Goal: Task Accomplishment & Management: Use online tool/utility

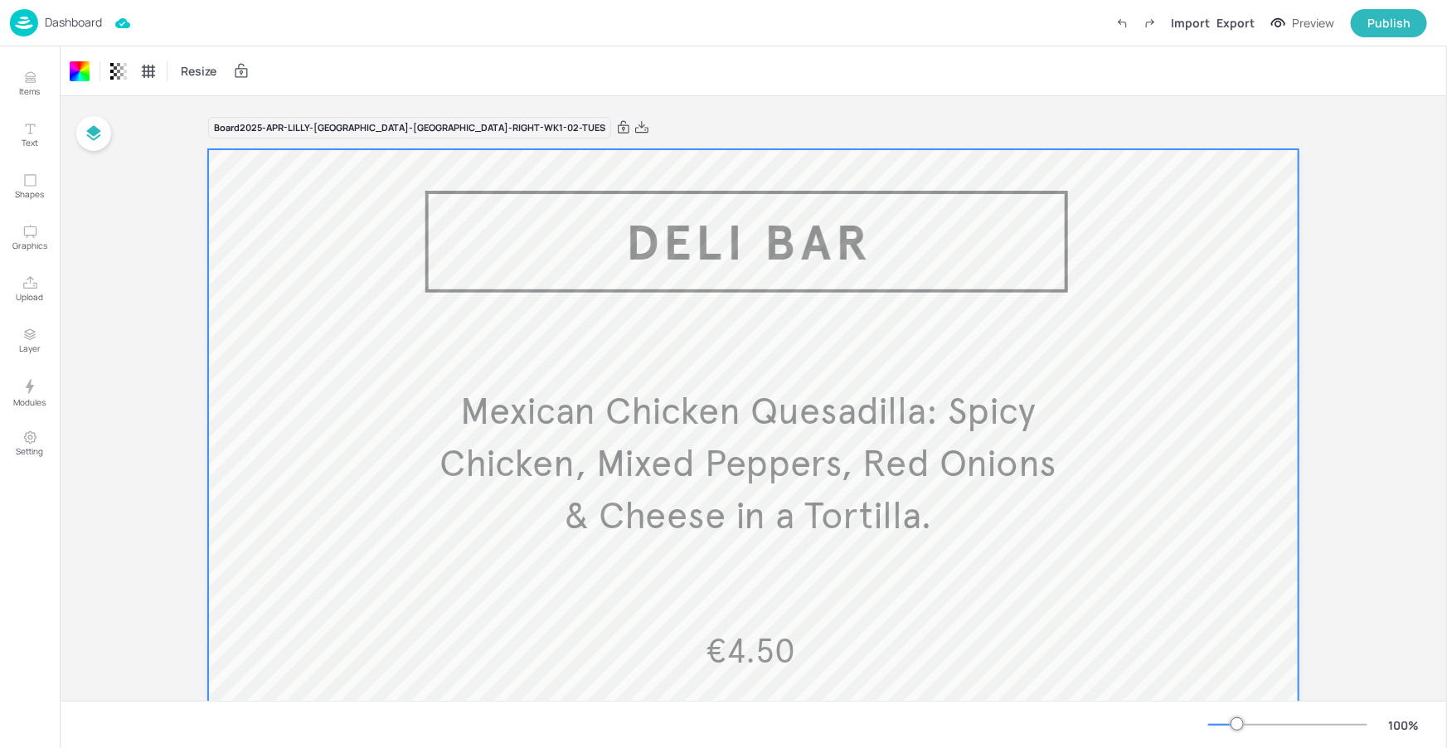
click at [74, 17] on p "Dashboard" at bounding box center [73, 23] width 57 height 12
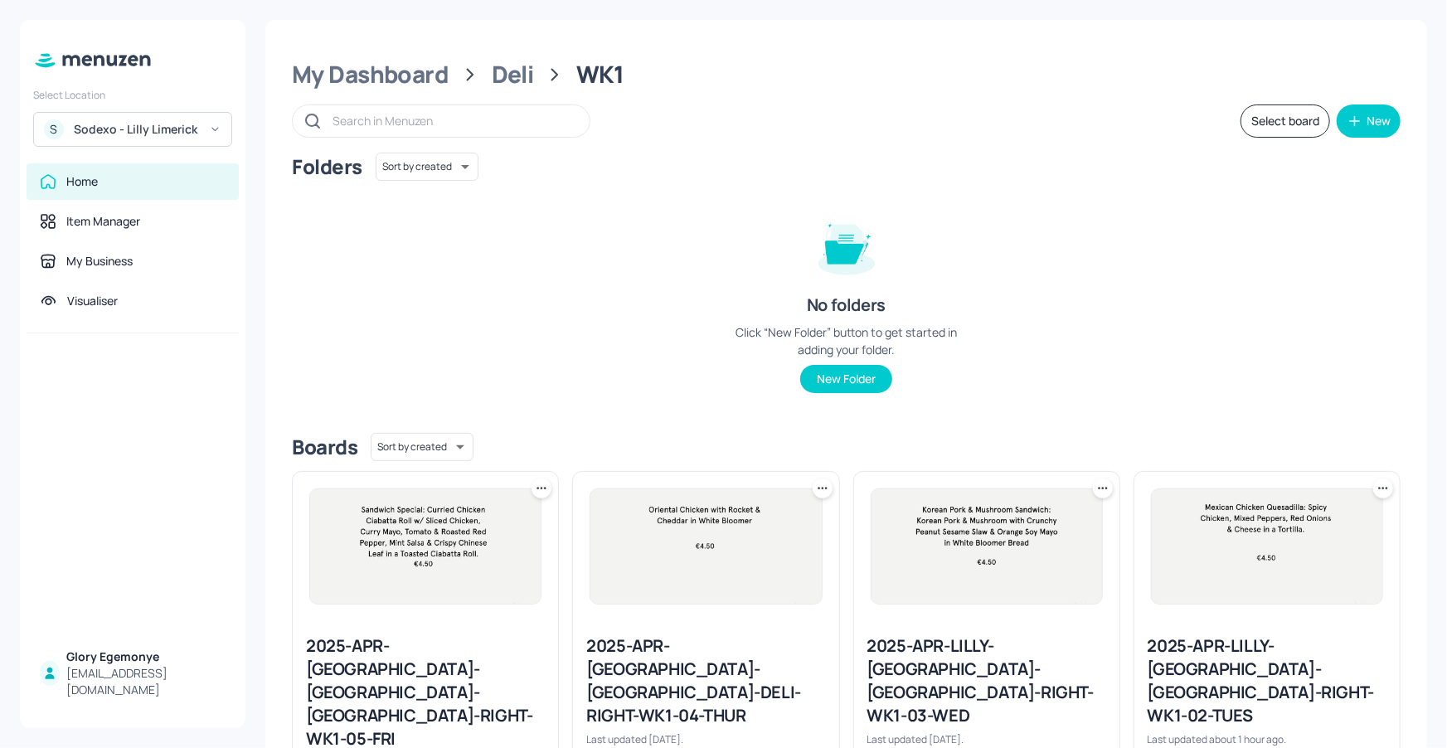
click at [172, 116] on div "S Sodexo - Lilly Limerick" at bounding box center [132, 129] width 199 height 35
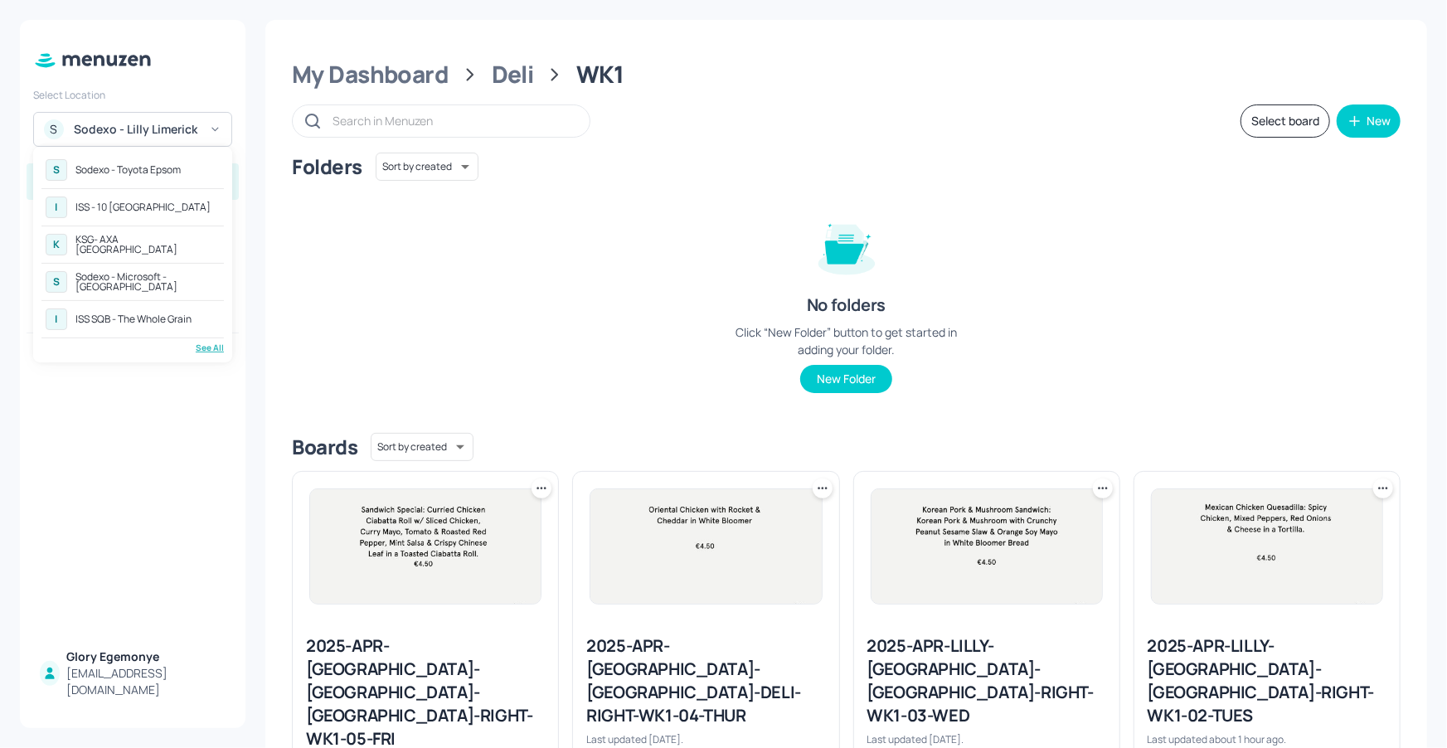
click at [1137, 294] on div at bounding box center [723, 374] width 1447 height 748
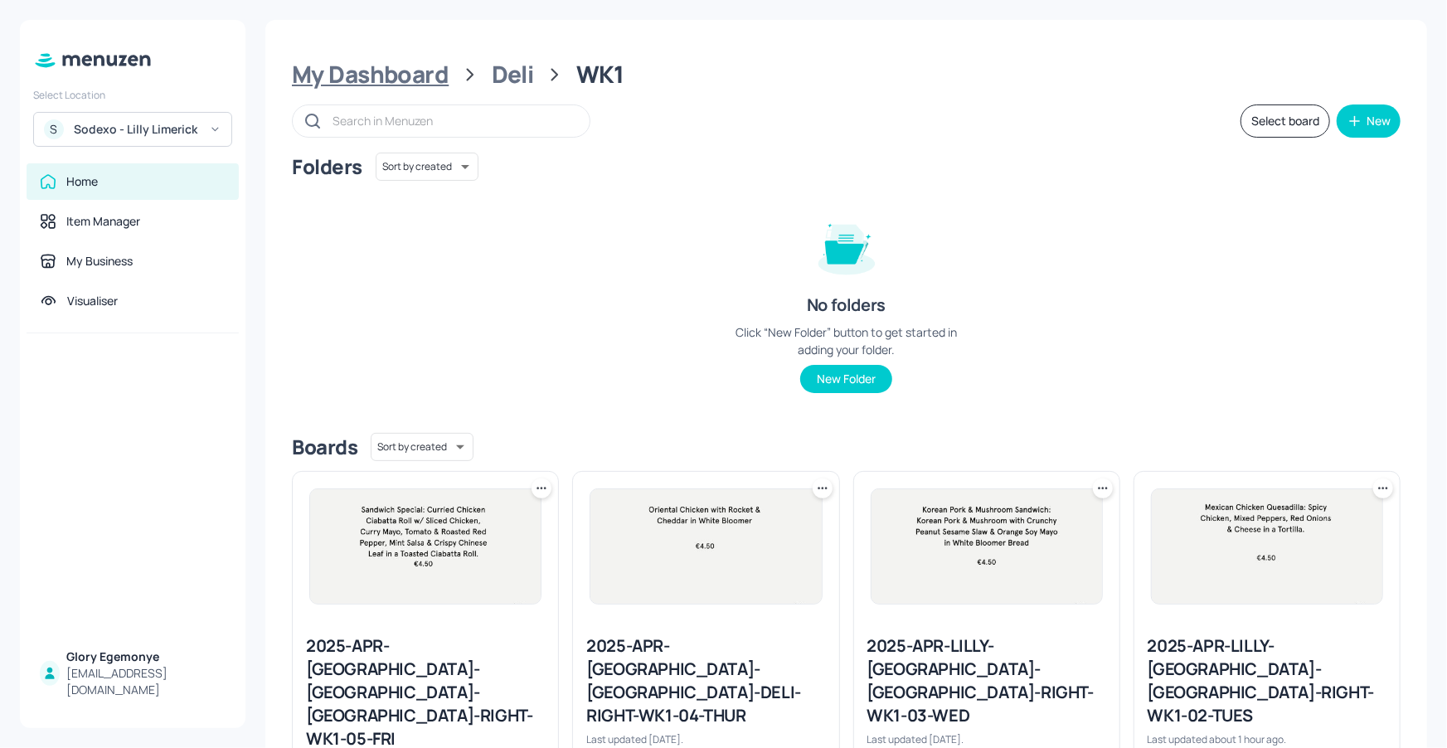
click at [426, 68] on div "My Dashboard" at bounding box center [370, 75] width 157 height 30
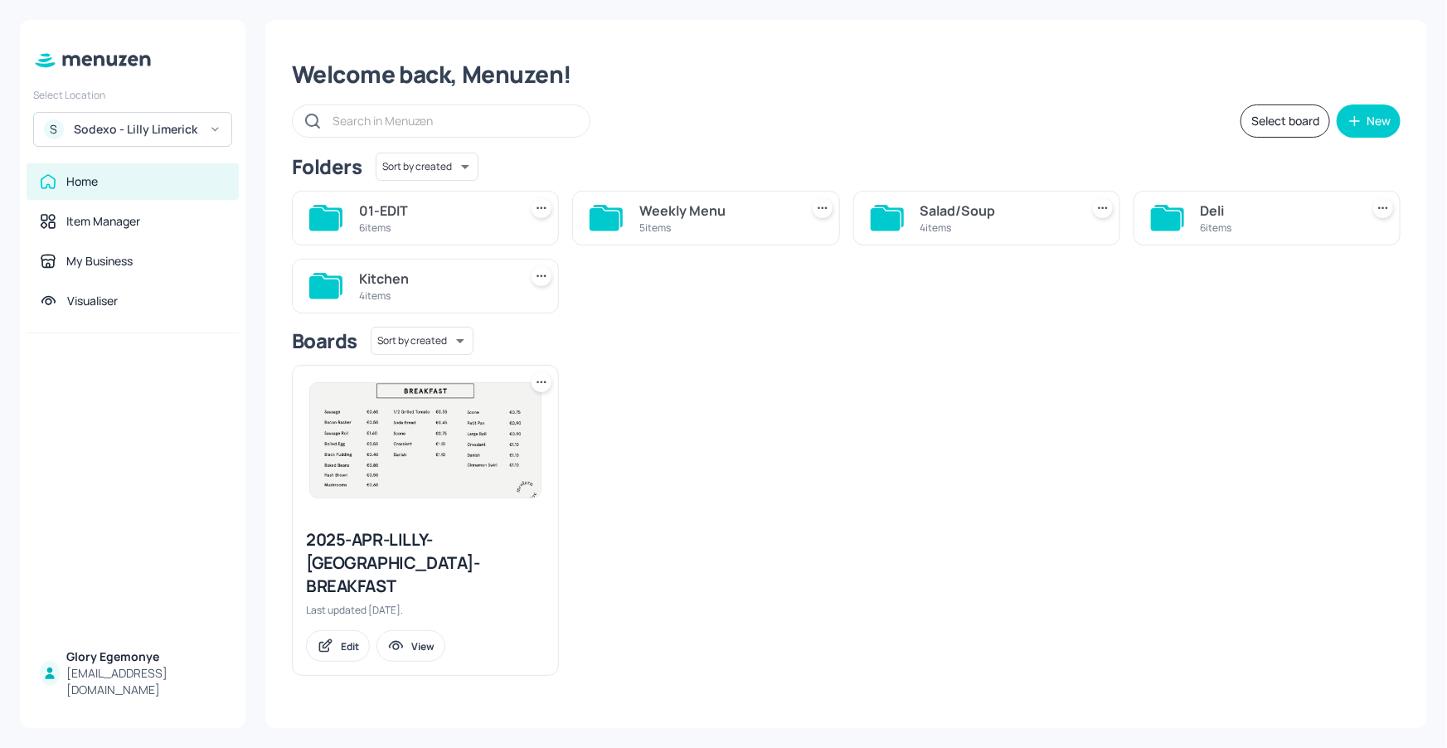
click at [191, 129] on div "Sodexo - Lilly Limerick" at bounding box center [136, 129] width 125 height 17
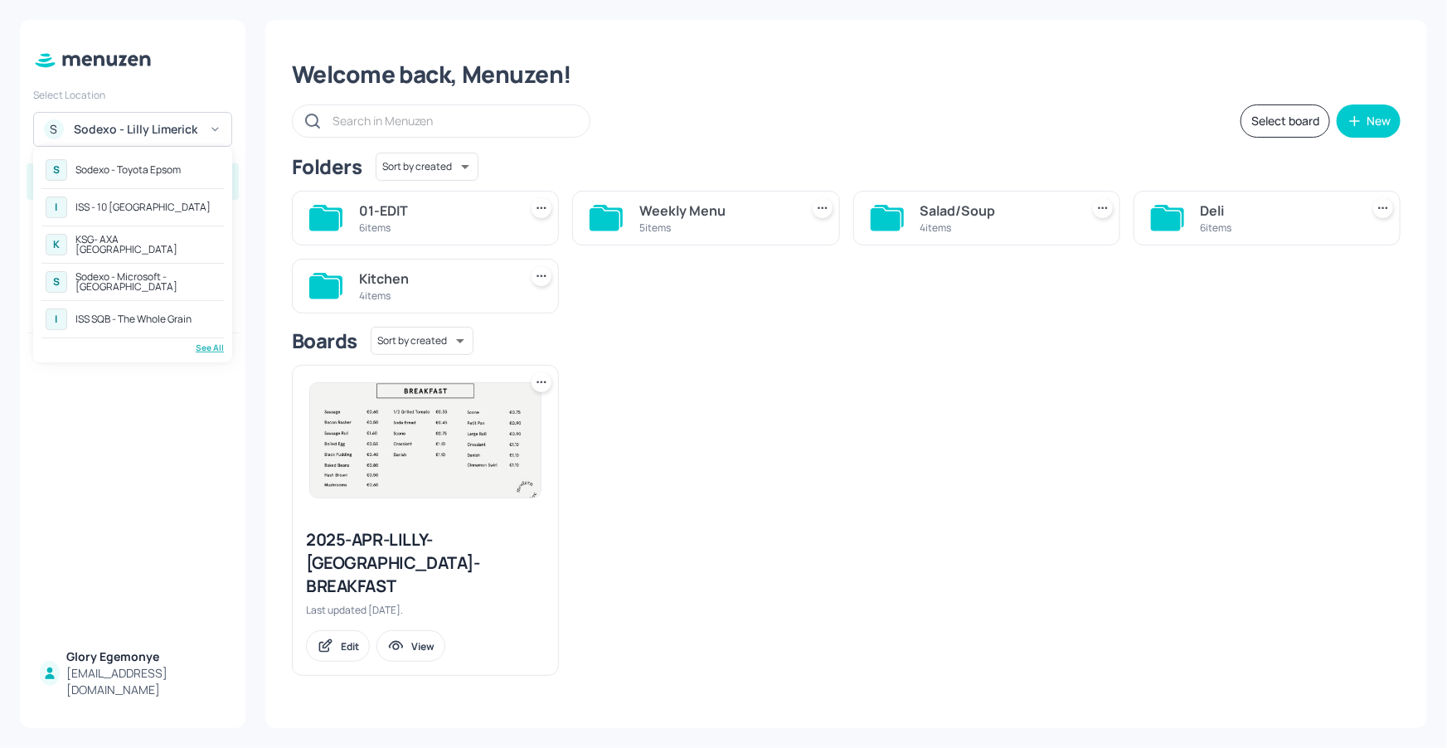
click at [202, 347] on div "See All" at bounding box center [132, 348] width 182 height 12
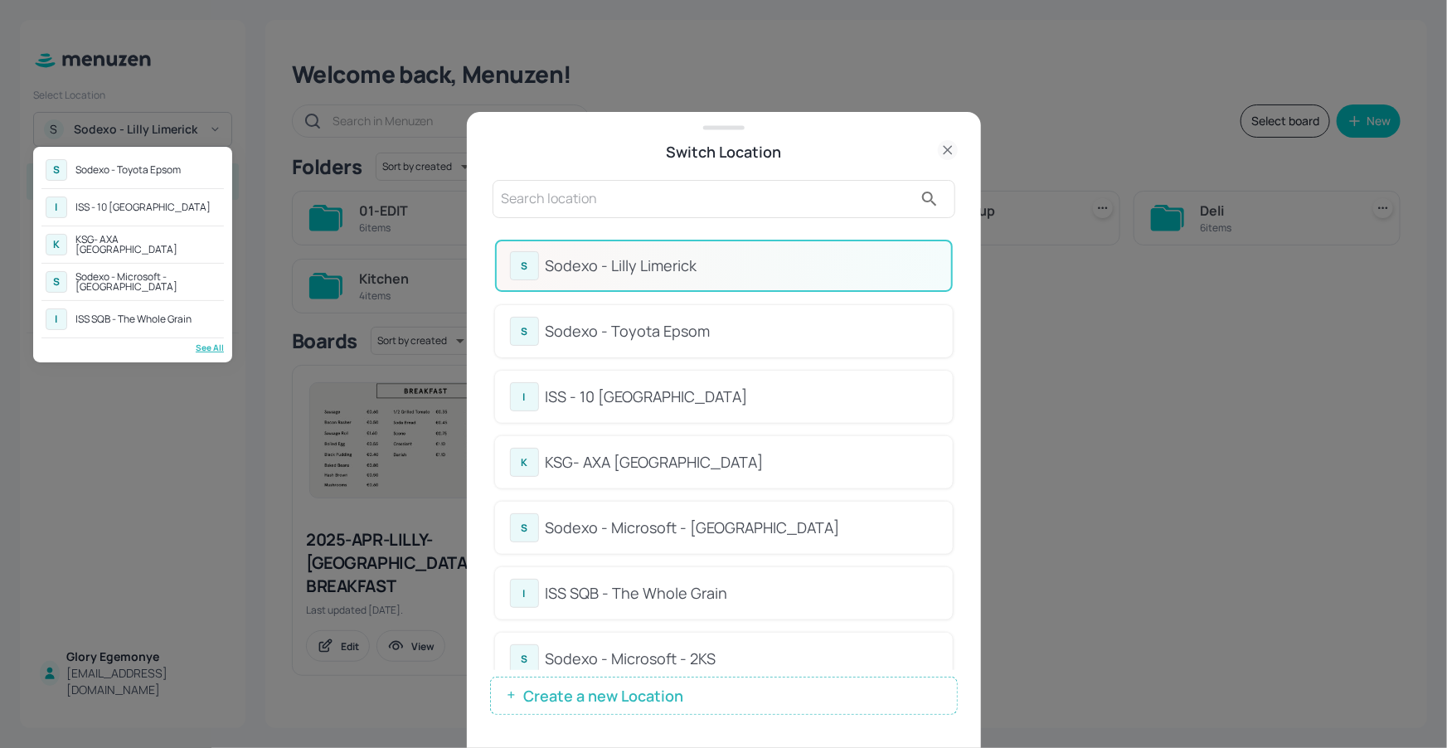
click at [769, 210] on div at bounding box center [723, 374] width 1447 height 748
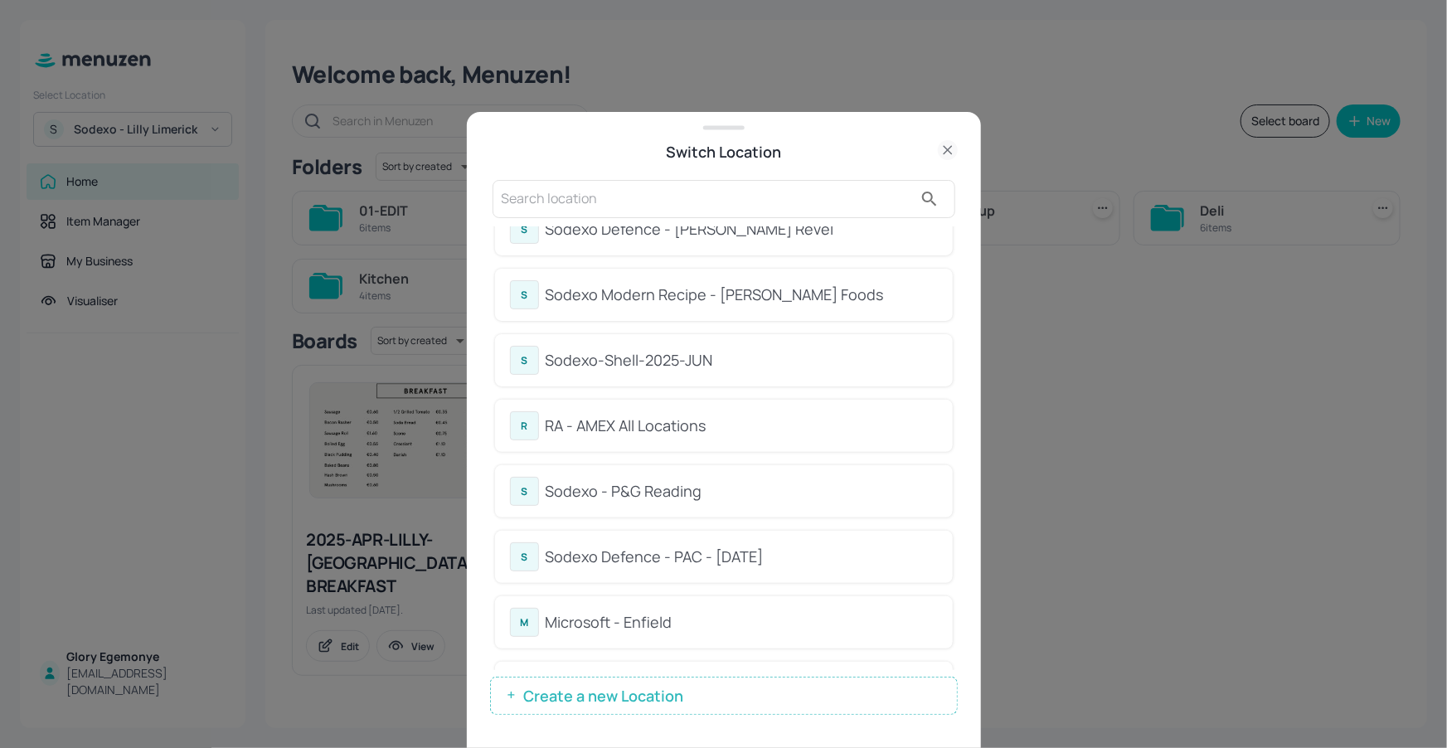
scroll to position [1609, 0]
click at [705, 496] on div "S Sodexo - P&G Reading" at bounding box center [724, 490] width 458 height 52
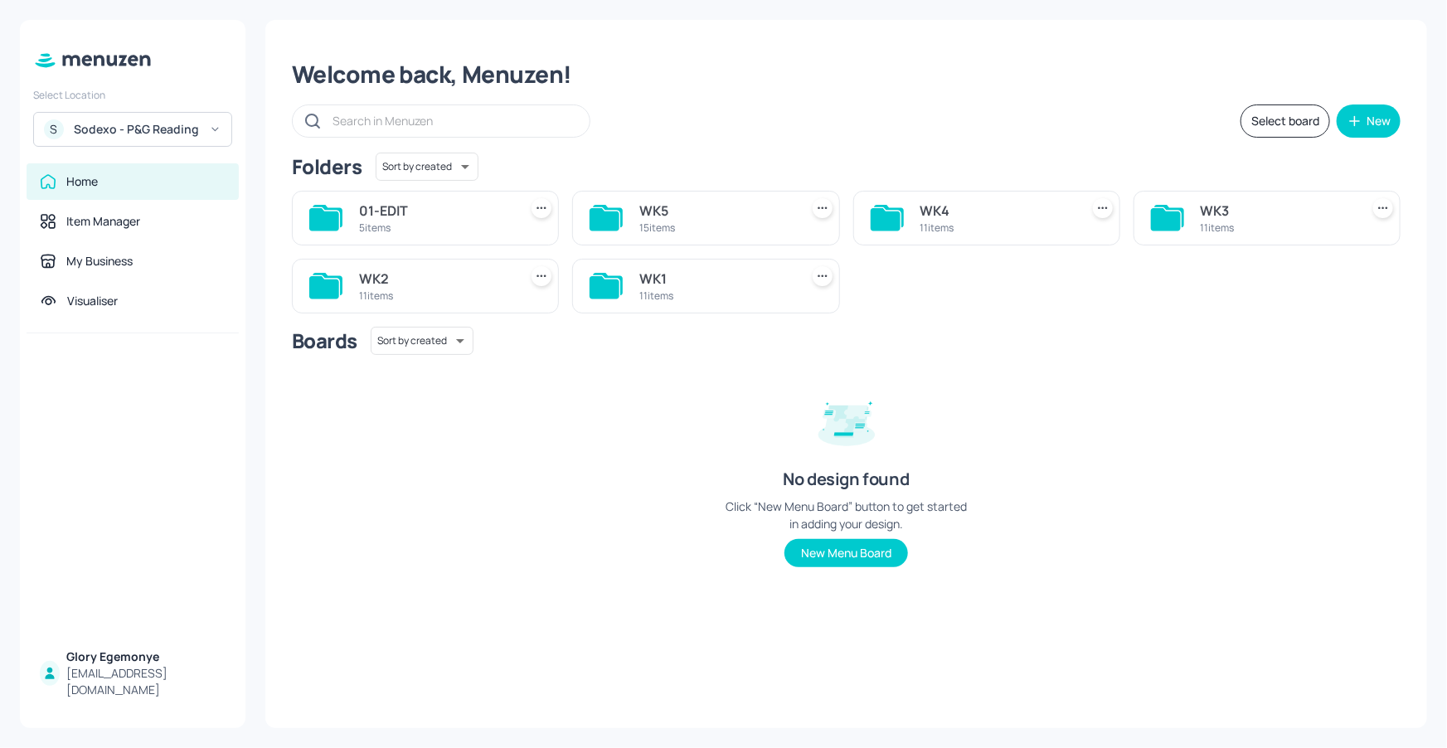
click at [1172, 212] on icon at bounding box center [1166, 219] width 30 height 22
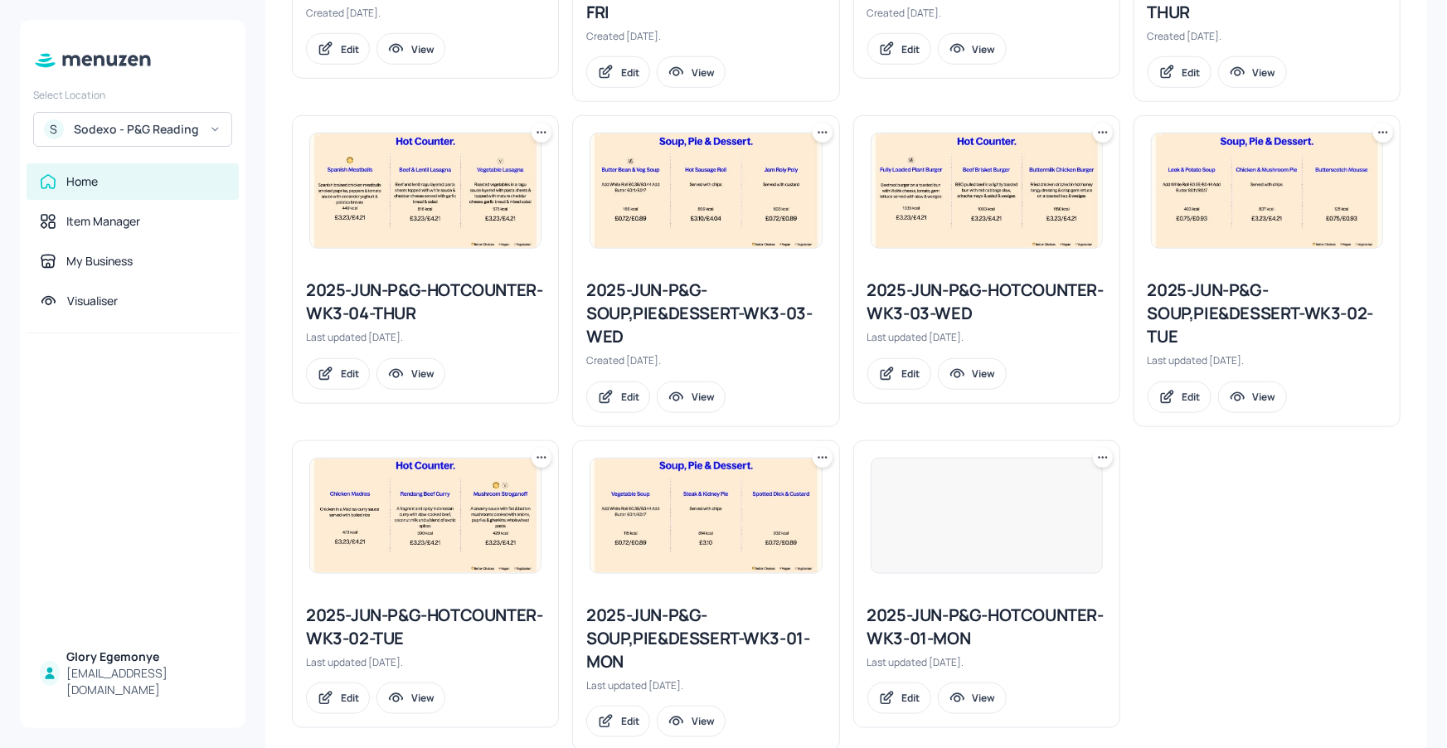
scroll to position [721, 0]
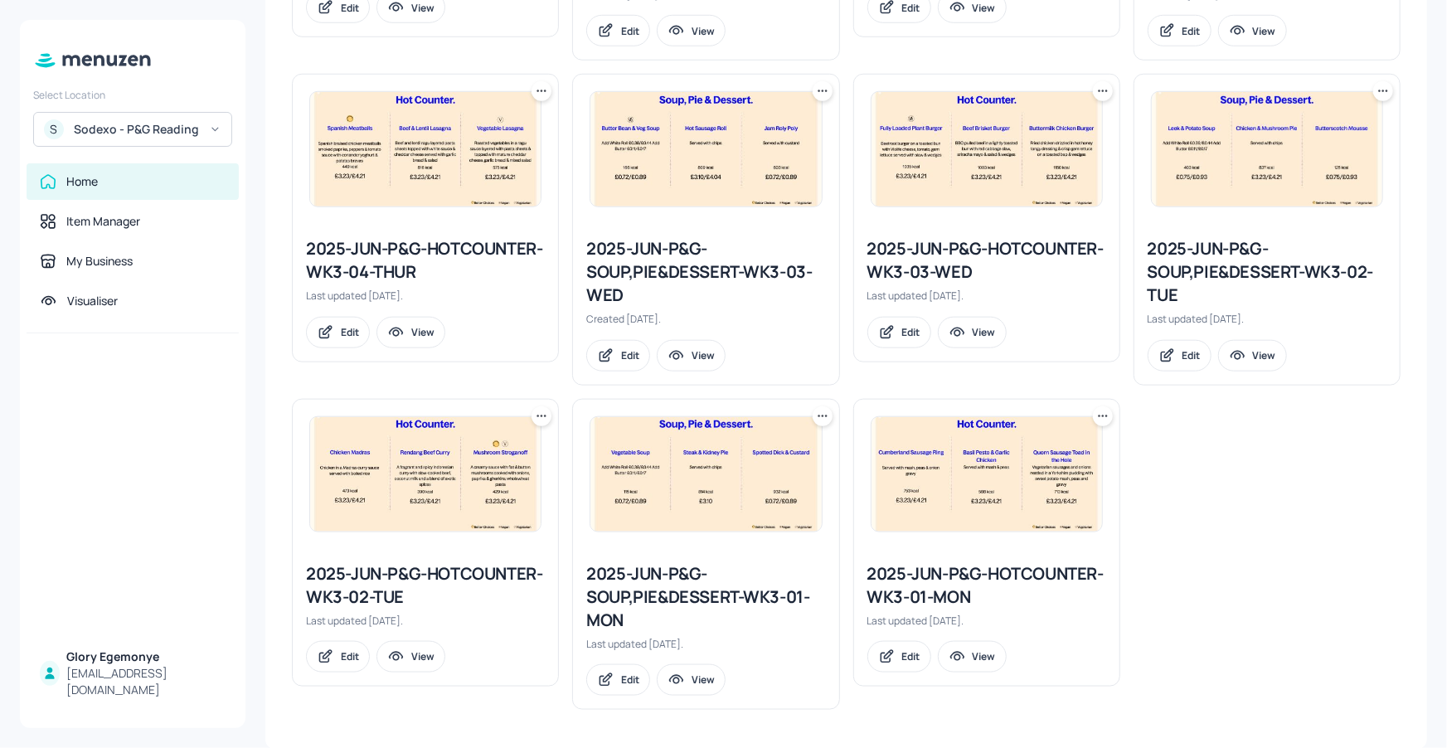
click at [406, 575] on div "2025-JUN-P&G-HOTCOUNTER-WK3-02-TUE" at bounding box center [425, 585] width 239 height 46
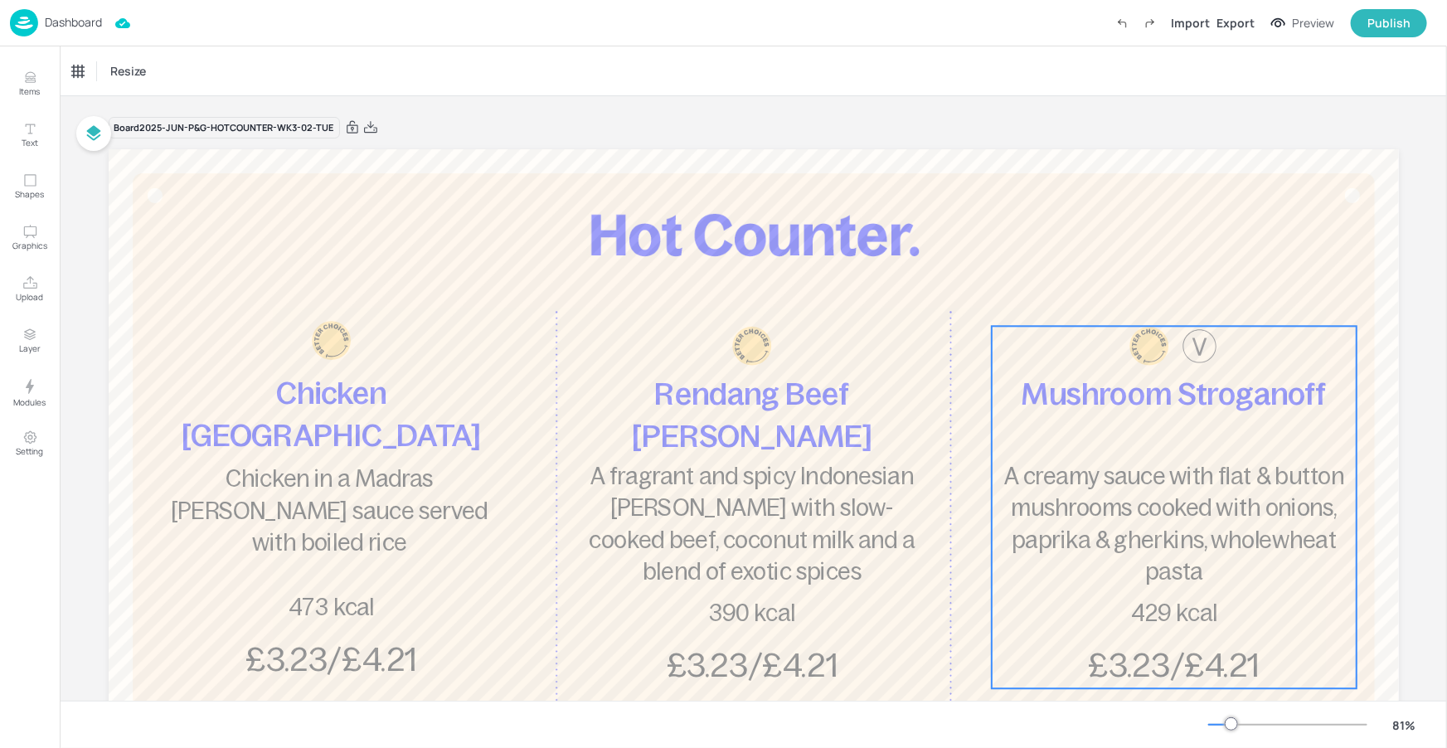
click at [1185, 517] on span "A creamy sauce with flat & button mushrooms cooked with onions, paprika & gherk…" at bounding box center [1174, 525] width 340 height 122
click at [164, 70] on div "Mushroom Stroganoff" at bounding box center [123, 71] width 102 height 15
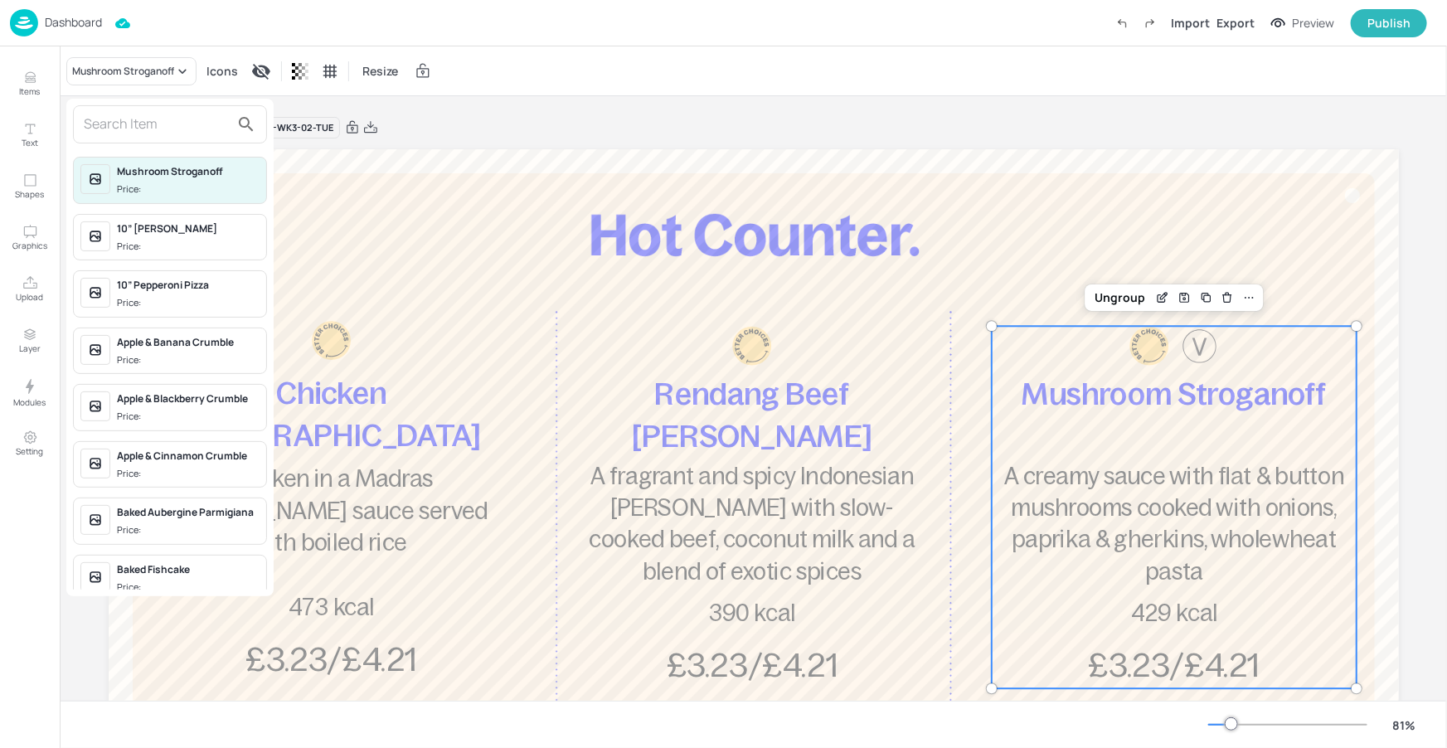
click at [185, 136] on input "text" at bounding box center [157, 124] width 146 height 27
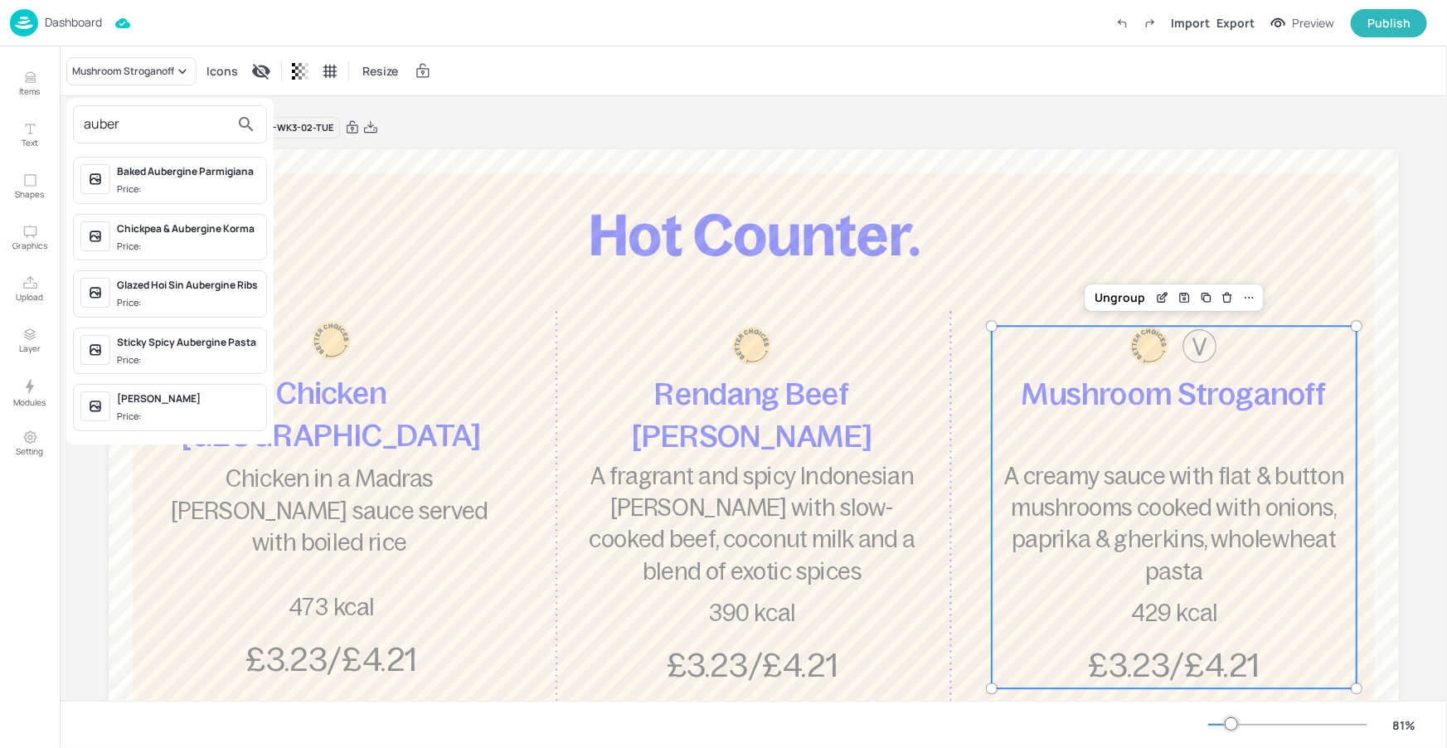
type input "auber"
click at [155, 226] on div "Chickpea & Aubergine Korma" at bounding box center [188, 228] width 143 height 15
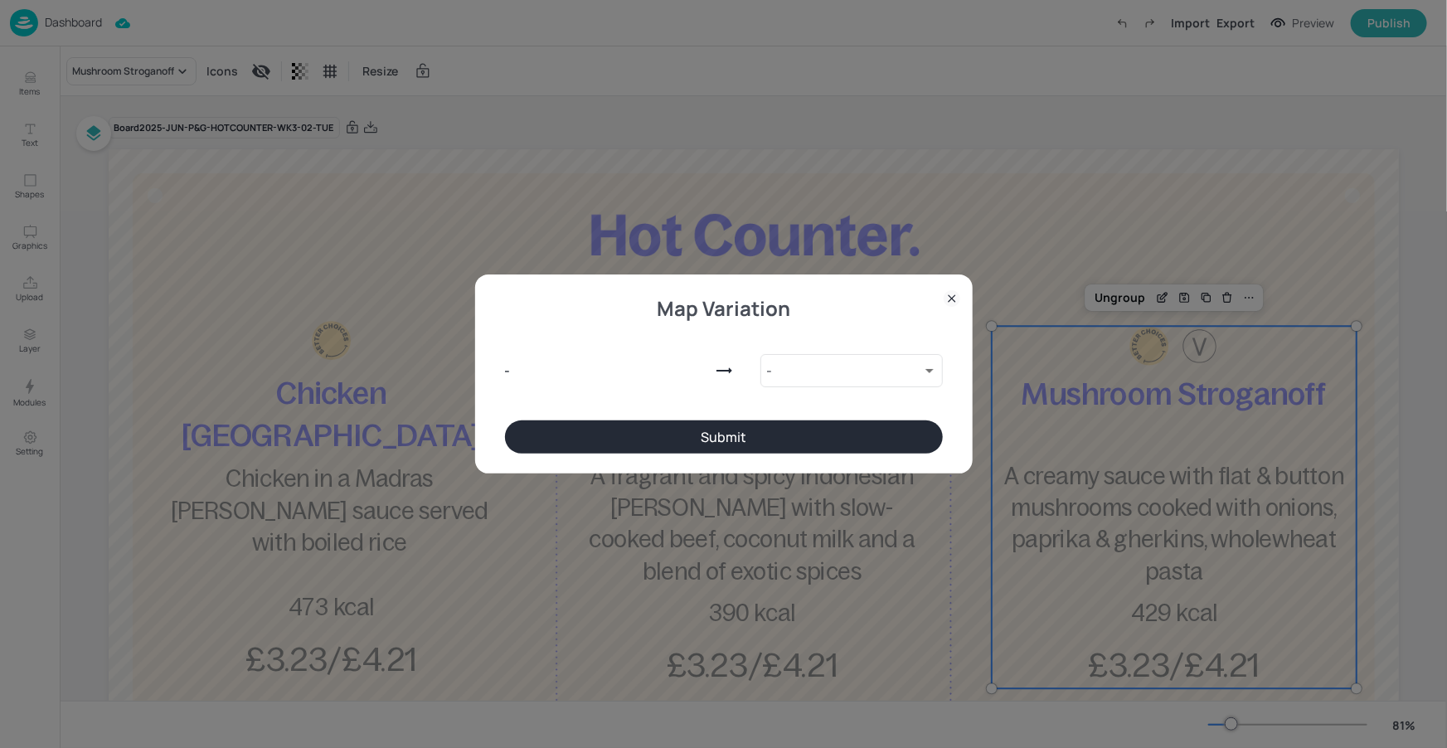
click at [728, 434] on button "Submit" at bounding box center [724, 436] width 438 height 33
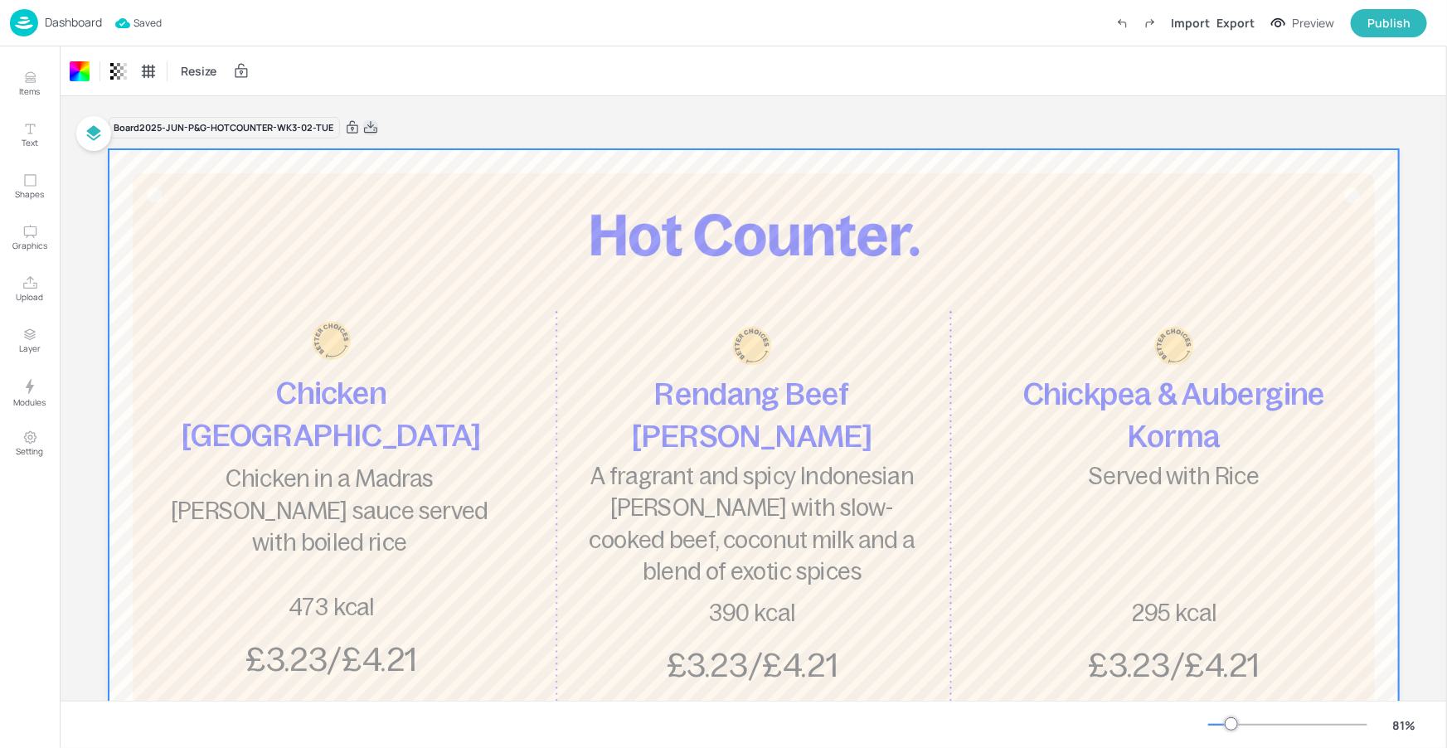
click at [370, 128] on icon at bounding box center [370, 127] width 15 height 17
